Goal: Transaction & Acquisition: Purchase product/service

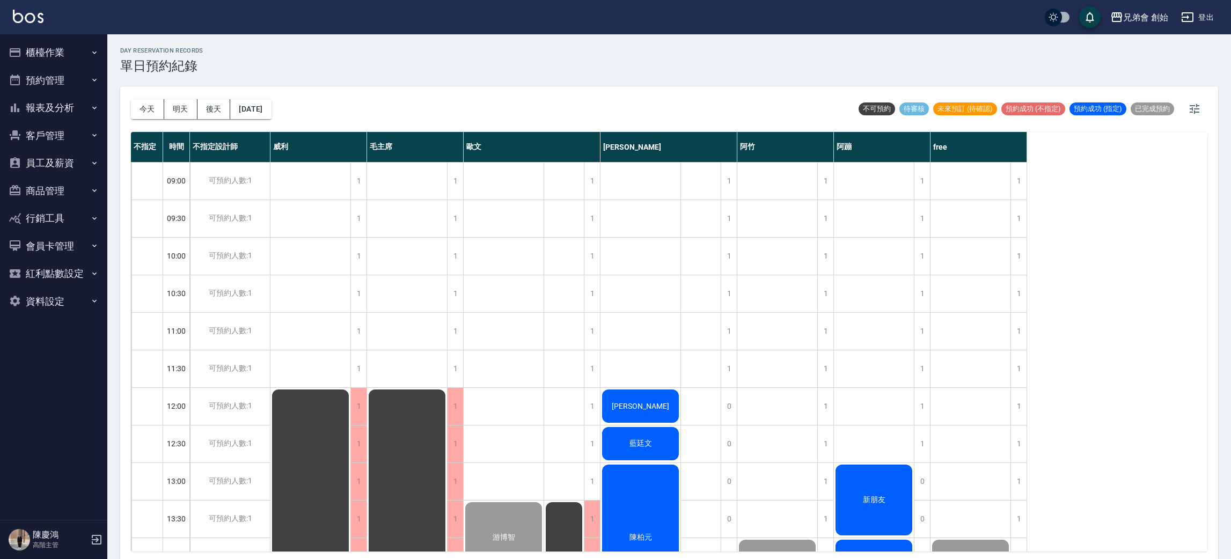
scroll to position [3, 0]
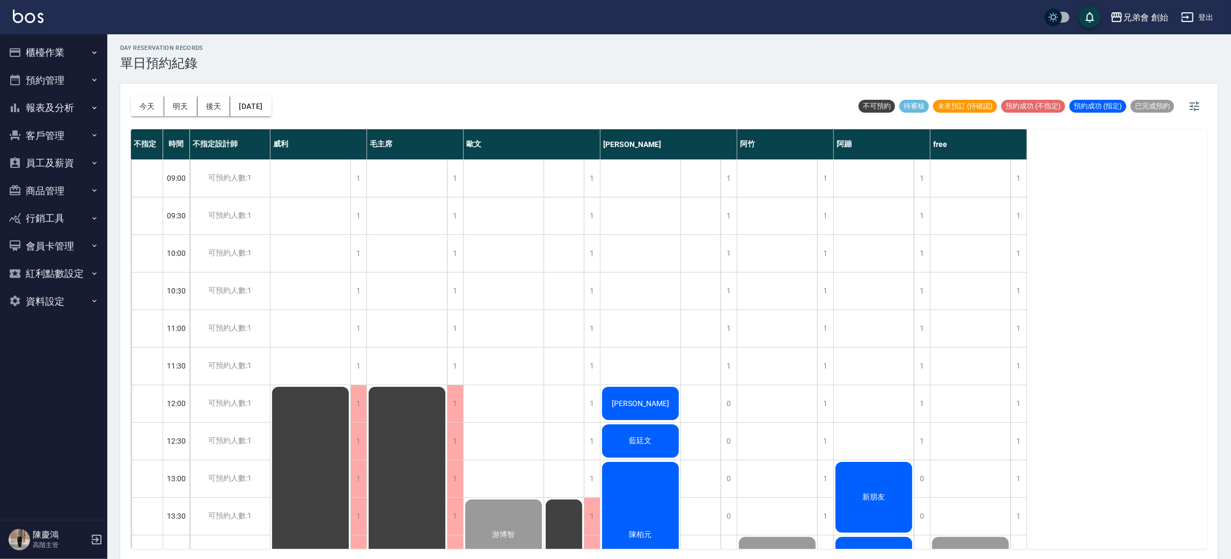
drag, startPoint x: 0, startPoint y: 0, endPoint x: 773, endPoint y: 289, distance: 825.5
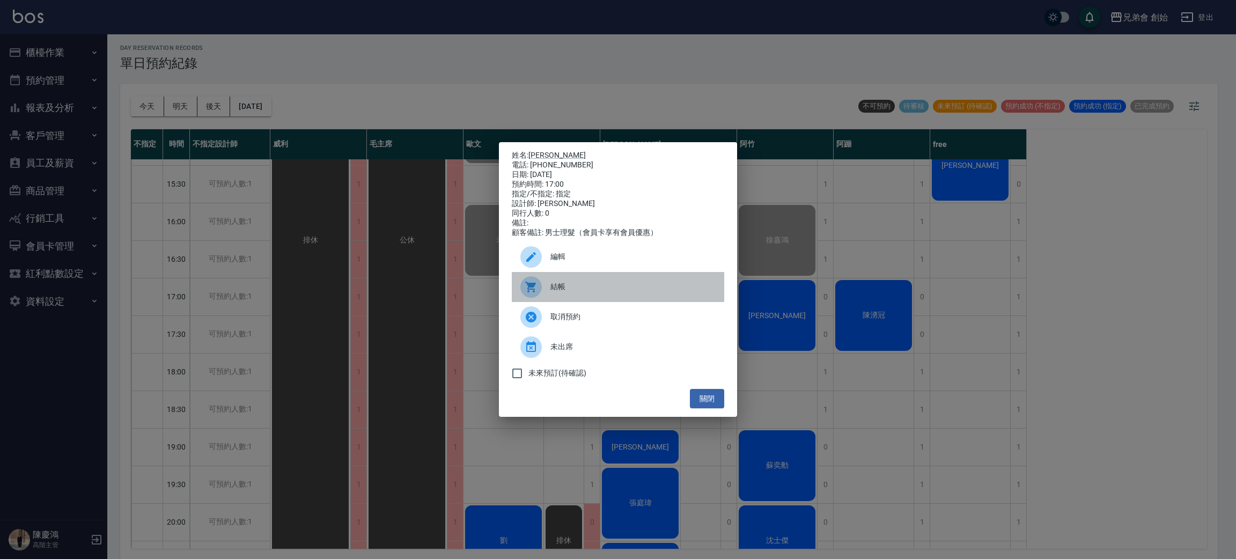
click at [556, 290] on span "結帳" at bounding box center [633, 286] width 165 height 11
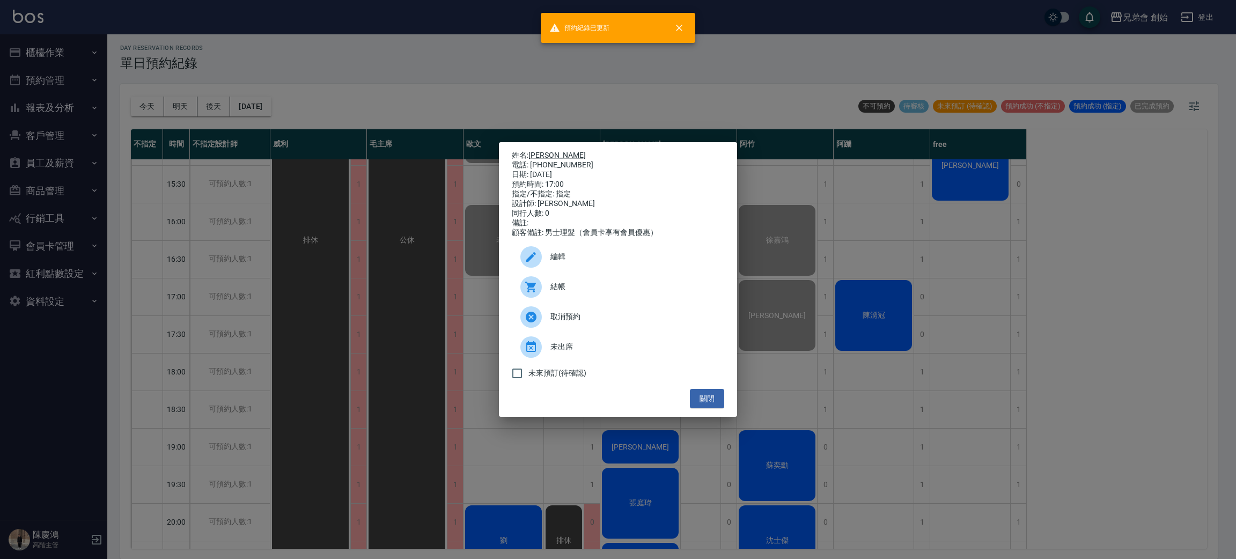
click at [1016, 320] on div "姓名: [PERSON_NAME] 電話: [PHONE_NUMBER] 日期: [DATE] 預約時間: 17:00 指定/不指定: 指定 設計師: [PE…" at bounding box center [618, 279] width 1236 height 559
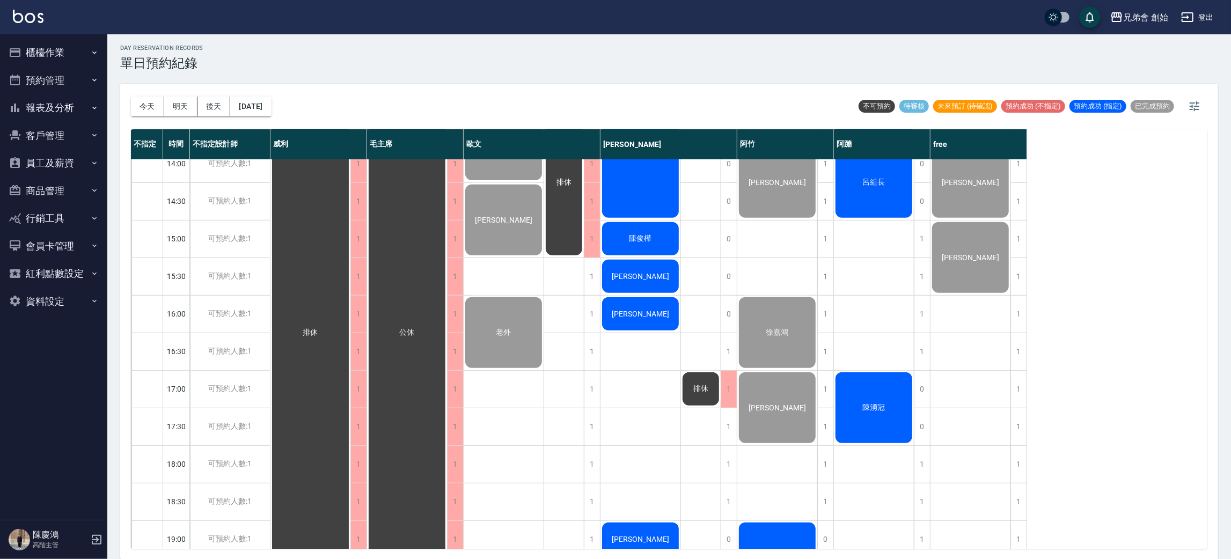
scroll to position [310, 0]
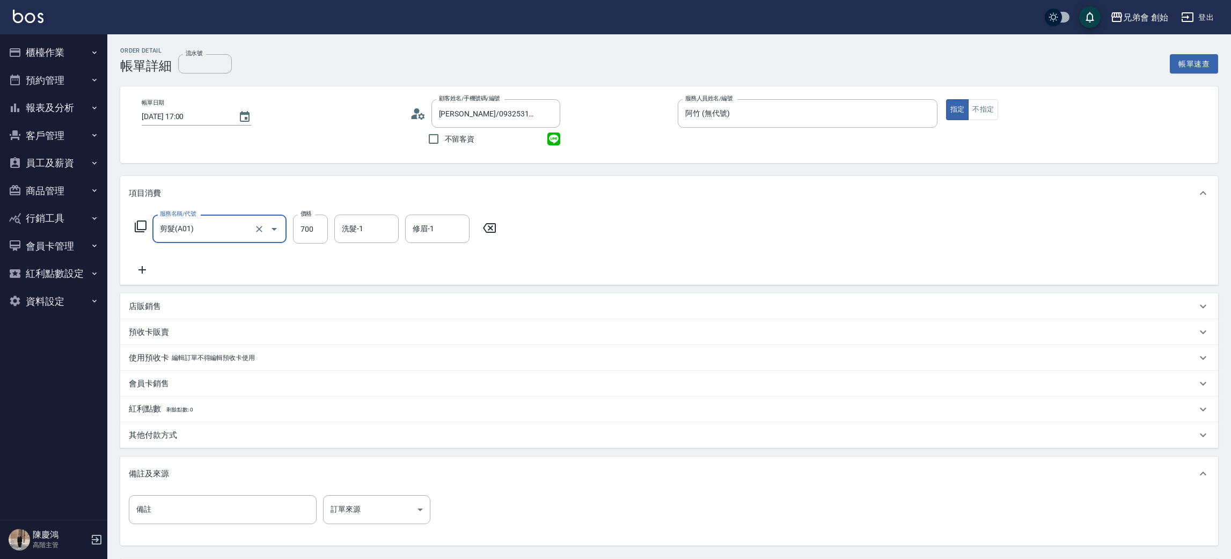
scroll to position [100, 0]
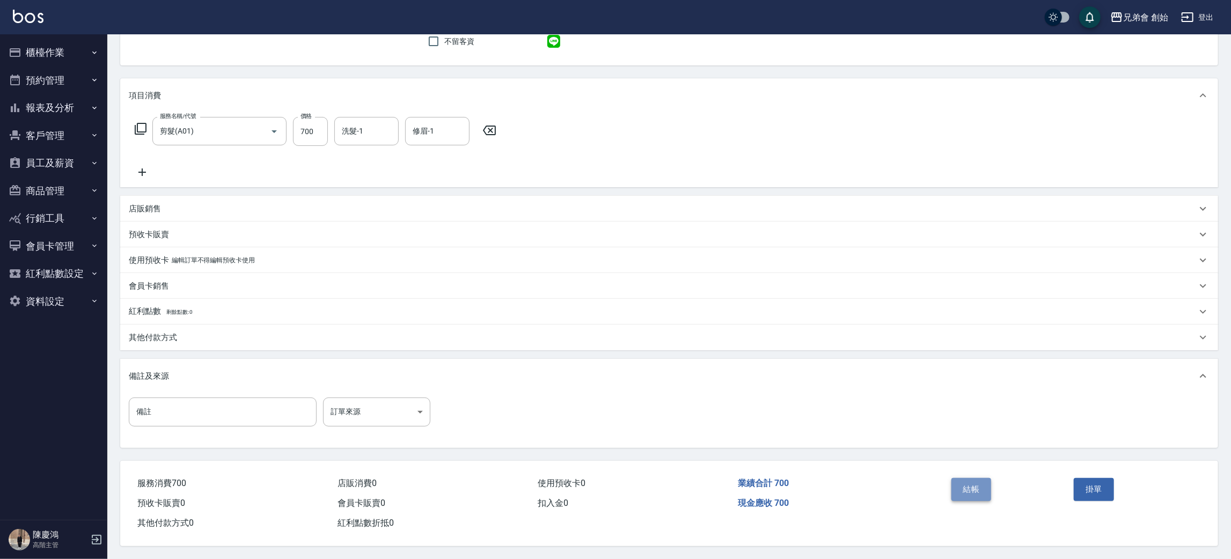
click at [973, 492] on button "結帳" at bounding box center [971, 489] width 40 height 23
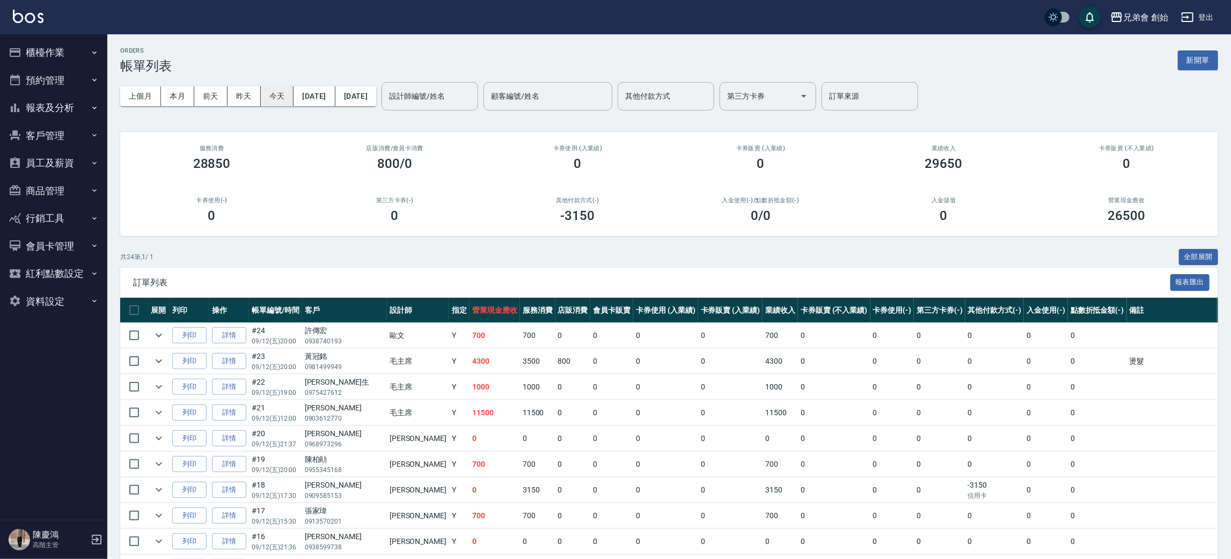
click at [279, 96] on button "今天" at bounding box center [277, 96] width 33 height 20
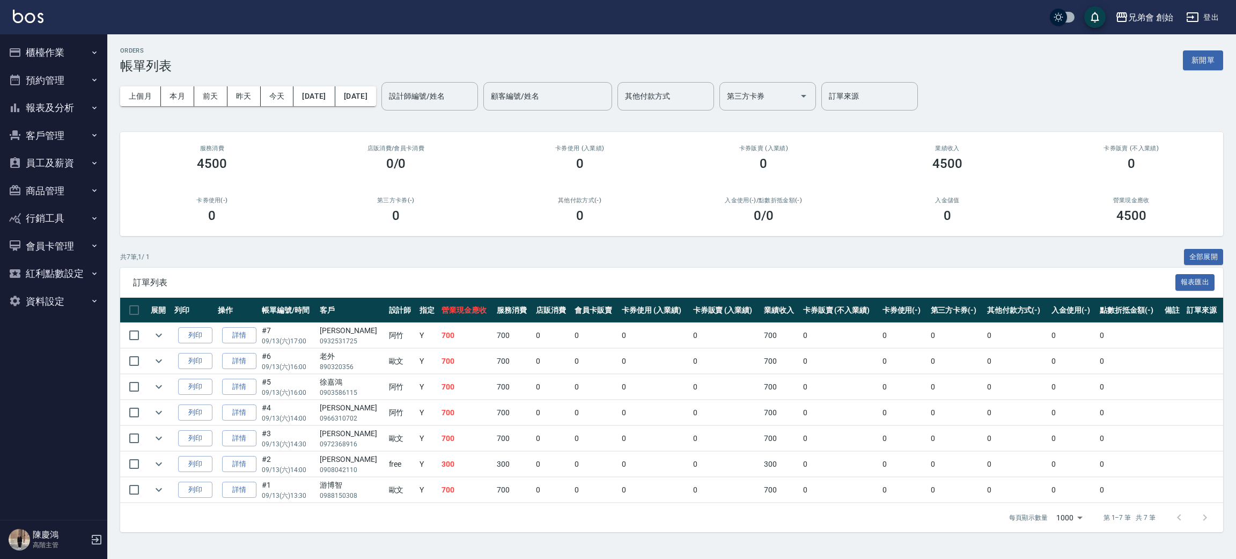
click at [459, 61] on div "ORDERS 帳單列表 新開單" at bounding box center [671, 60] width 1103 height 26
click at [478, 96] on div "設計師編號/姓名 設計師編號/姓名" at bounding box center [430, 96] width 97 height 28
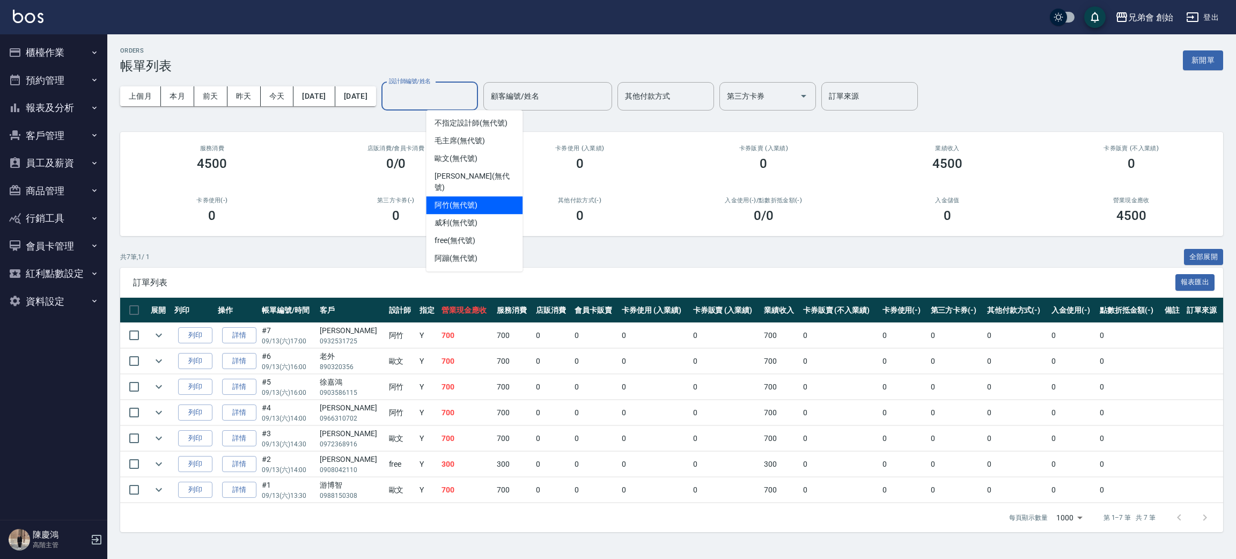
click at [497, 196] on div "阿竹 (無代號)" at bounding box center [474, 205] width 97 height 18
type input "阿竹 (無代號)"
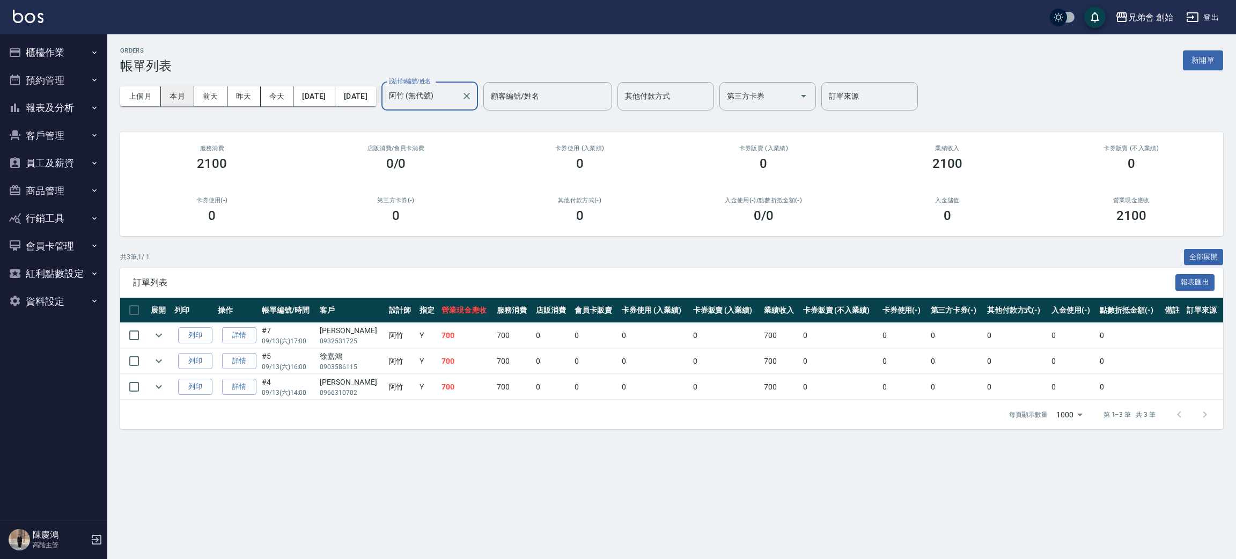
click at [185, 99] on button "本月" at bounding box center [177, 96] width 33 height 20
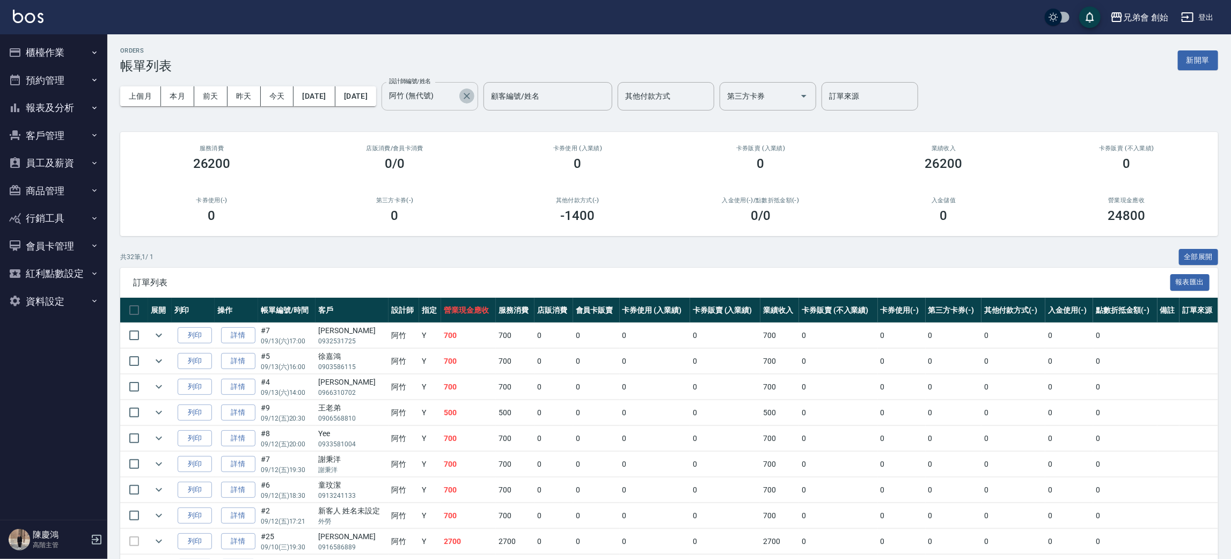
click at [472, 97] on icon "Clear" at bounding box center [466, 96] width 11 height 11
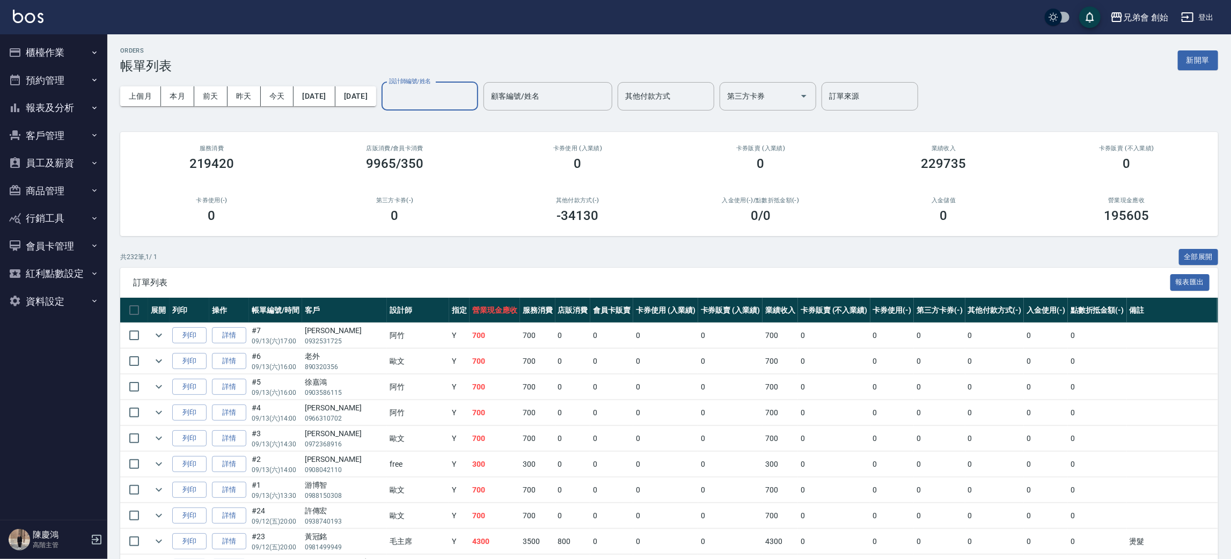
drag, startPoint x: 63, startPoint y: 185, endPoint x: 57, endPoint y: 121, distance: 64.7
drag, startPoint x: 57, startPoint y: 121, endPoint x: 52, endPoint y: 83, distance: 37.9
click at [52, 83] on button "預約管理" at bounding box center [53, 81] width 99 height 28
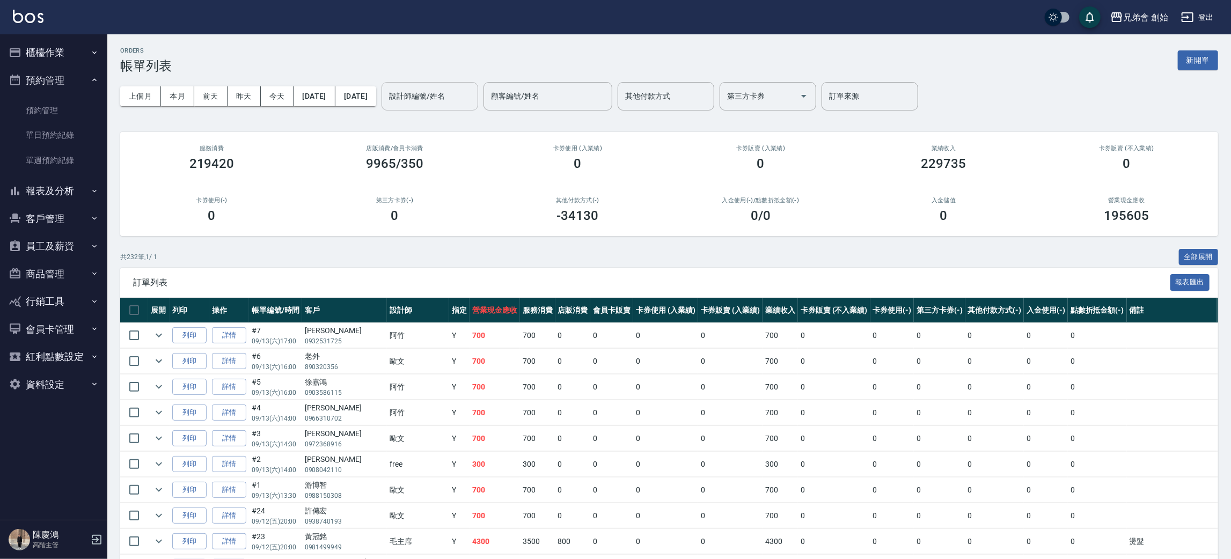
click at [56, 76] on button "預約管理" at bounding box center [53, 81] width 99 height 28
click at [53, 123] on link "單日預約紀錄" at bounding box center [53, 135] width 99 height 25
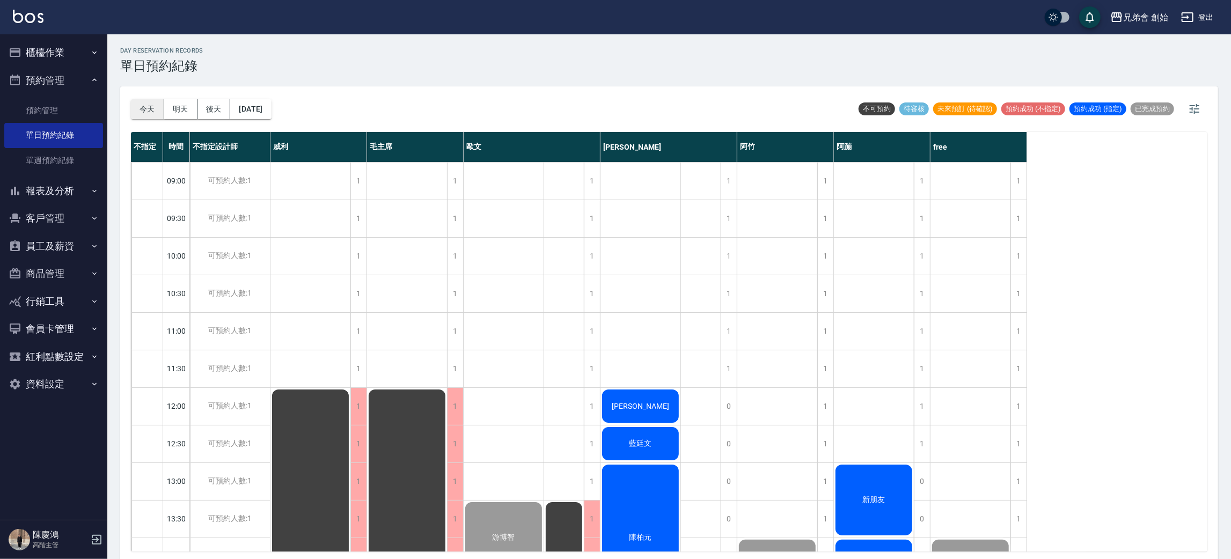
click at [143, 108] on button "今天" at bounding box center [147, 109] width 33 height 20
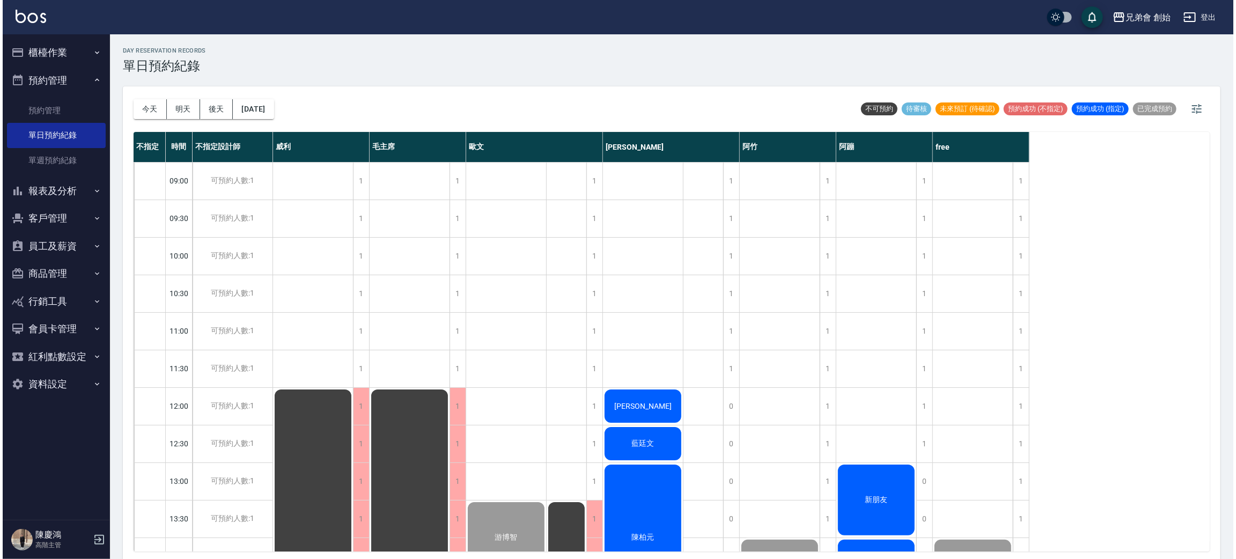
scroll to position [322, 0]
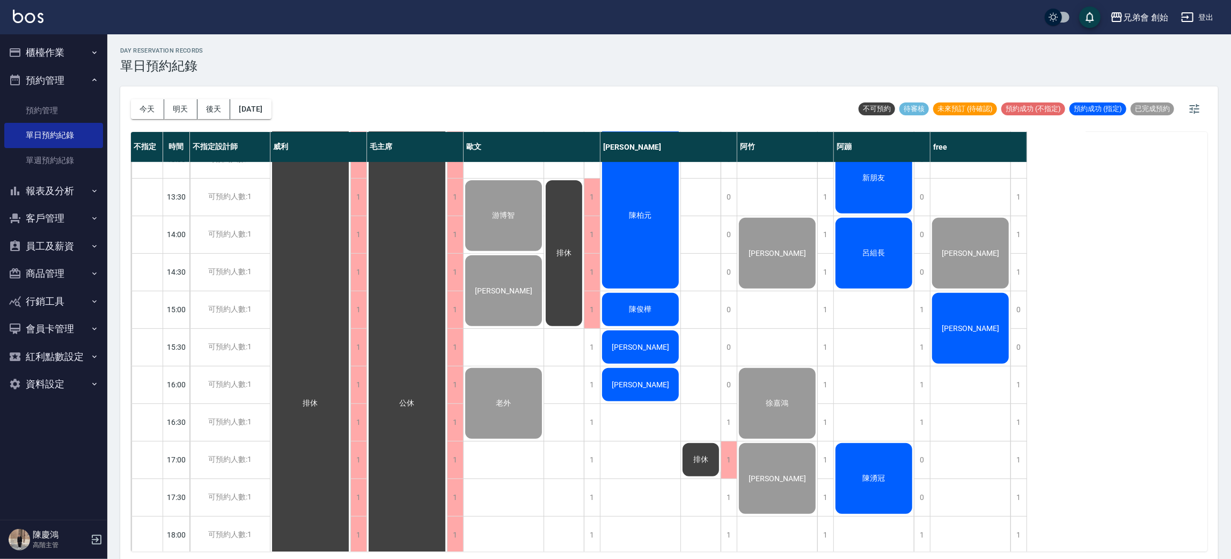
click at [936, 336] on div "[PERSON_NAME]" at bounding box center [970, 328] width 80 height 74
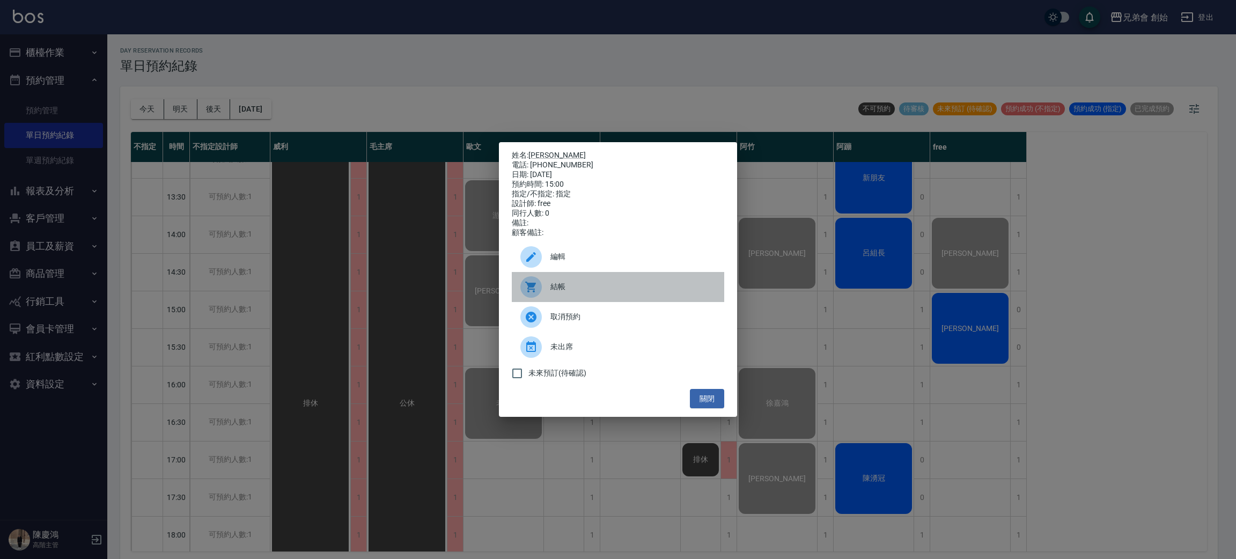
click at [634, 292] on span "結帳" at bounding box center [633, 286] width 165 height 11
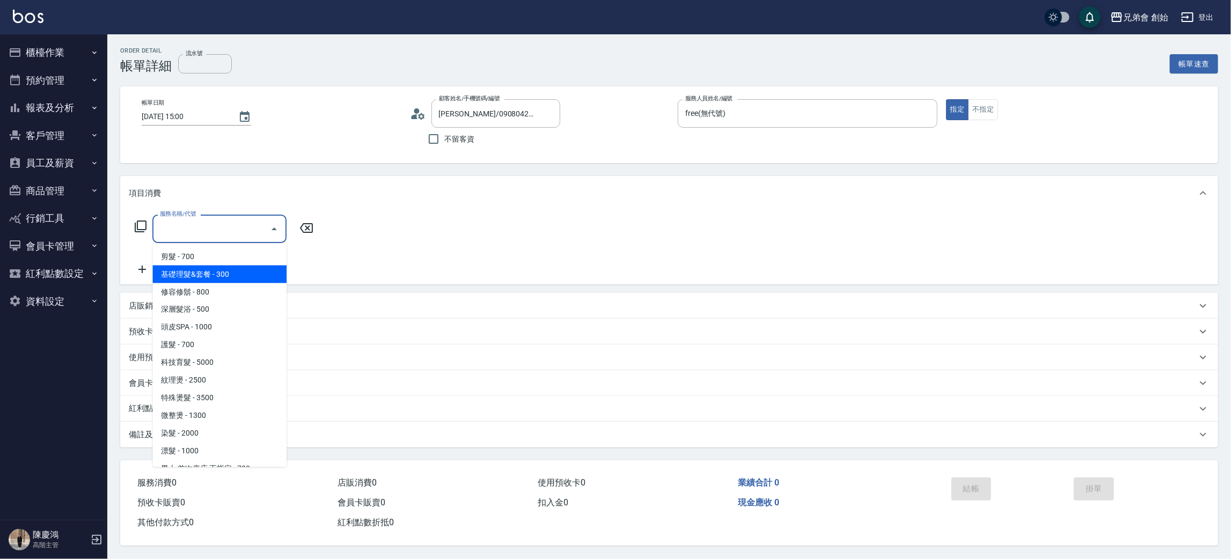
click at [233, 253] on span "剪髮 - 700" at bounding box center [219, 257] width 134 height 18
type input "剪髮(A01)"
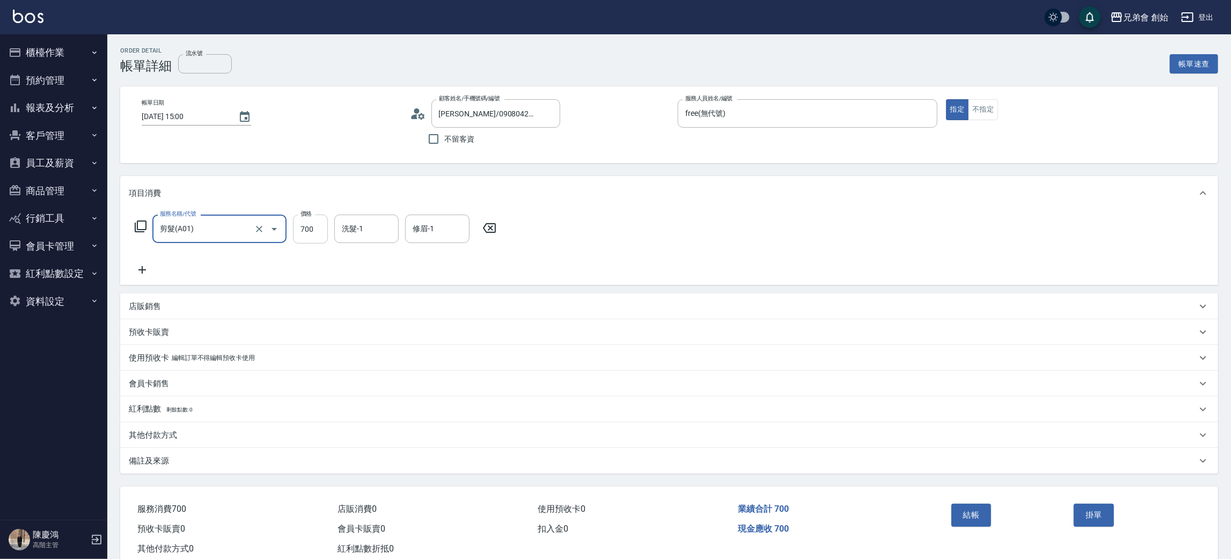
click at [314, 230] on input "700" at bounding box center [310, 229] width 35 height 29
type input "300"
click at [964, 525] on button "結帳" at bounding box center [971, 515] width 40 height 23
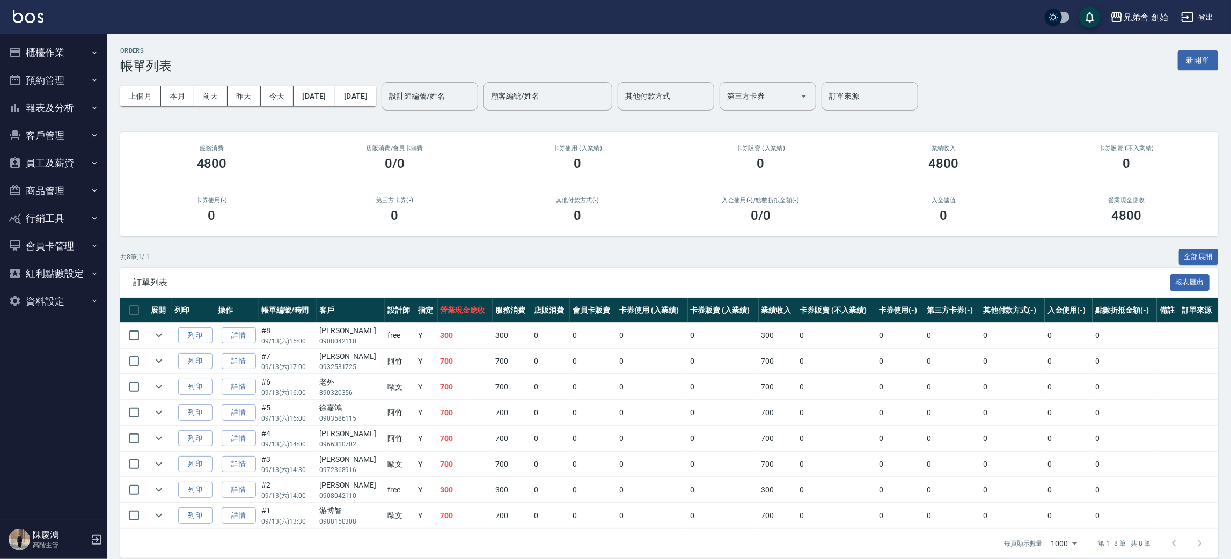
drag, startPoint x: 177, startPoint y: 45, endPoint x: 183, endPoint y: 41, distance: 7.2
click at [178, 44] on div "ORDERS 帳單列表 新開單 上個月 本月 前天 昨天 今天 2025/09/13 2025/09/13 設計師編號/姓名 設計師編號/姓名 顧客編號/姓名…" at bounding box center [669, 302] width 1124 height 537
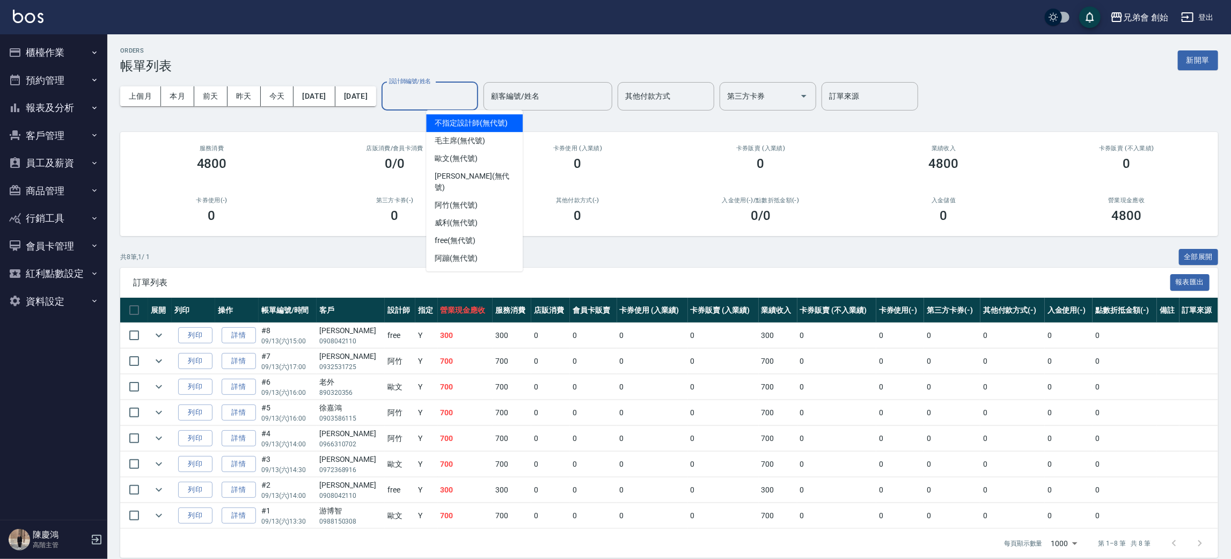
click at [449, 103] on input "設計師編號/姓名" at bounding box center [429, 96] width 87 height 19
click at [492, 250] on div "阿蹦 (無代號)" at bounding box center [474, 259] width 97 height 18
type input "阿蹦(無代號)"
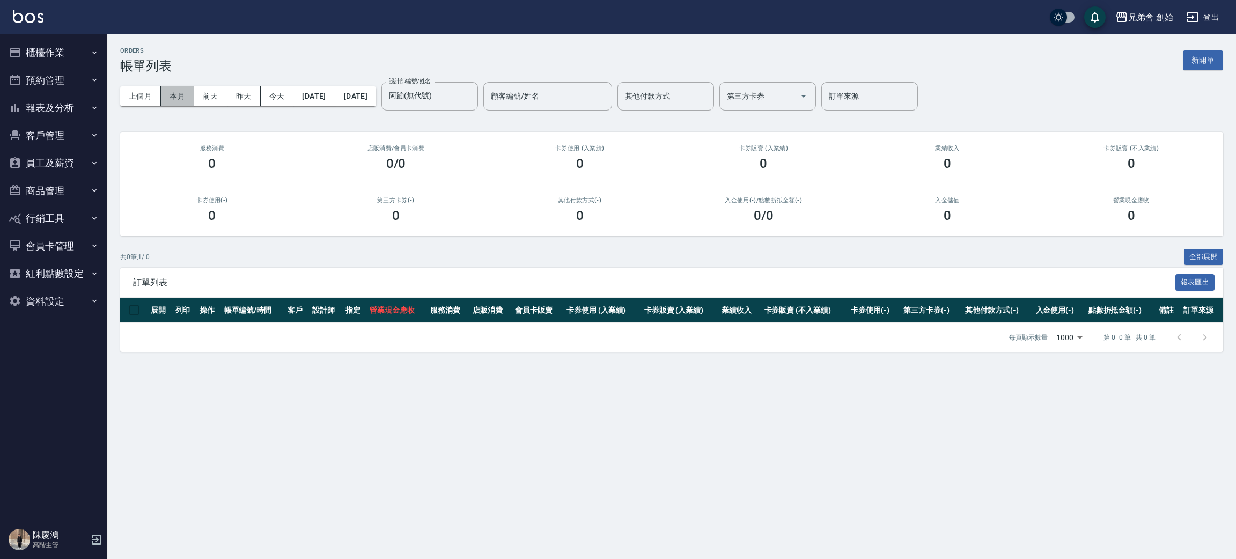
click at [173, 85] on div "上個月 本月 前天 昨天 今天 2025/09/13 2025/09/13 設計師編號/姓名 阿蹦(無代號) 設計師編號/姓名 顧客編號/姓名 顧客編號/姓名…" at bounding box center [671, 97] width 1103 height 46
click at [186, 100] on button "本月" at bounding box center [177, 96] width 33 height 20
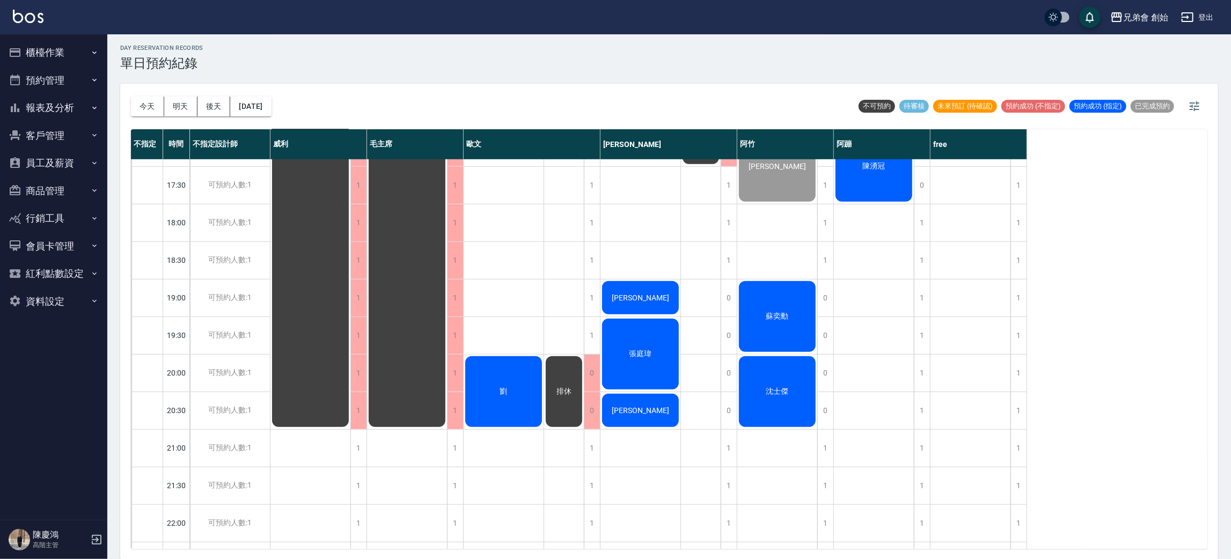
scroll to position [712, 0]
